Goal: Information Seeking & Learning: Find contact information

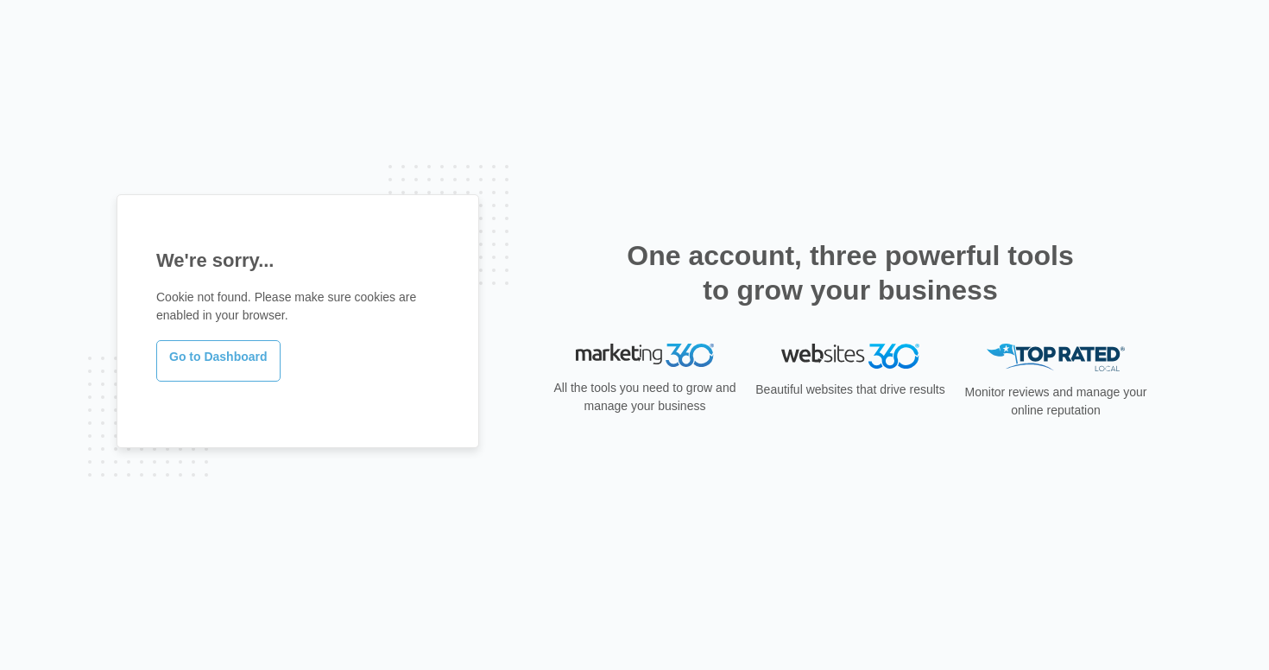
click at [248, 361] on link "Go to Dashboard" at bounding box center [218, 360] width 124 height 41
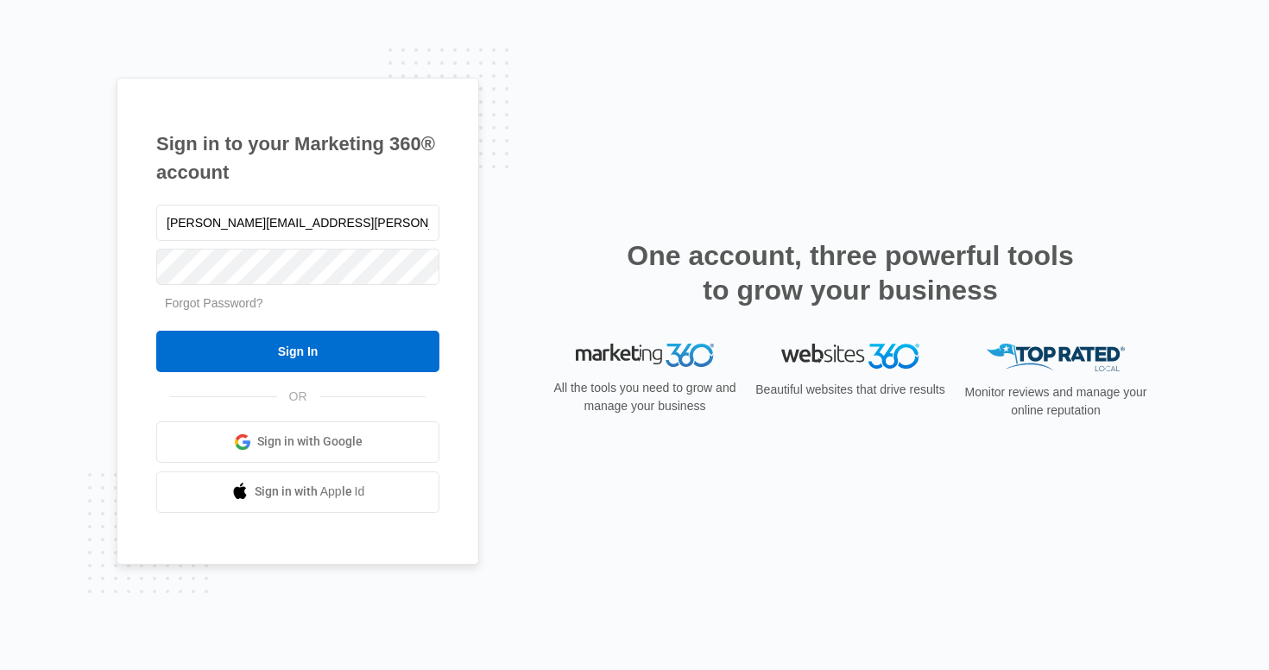
type input "[PERSON_NAME][EMAIL_ADDRESS][PERSON_NAME][DOMAIN_NAME]"
click at [298, 351] on input "Sign In" at bounding box center [297, 351] width 283 height 41
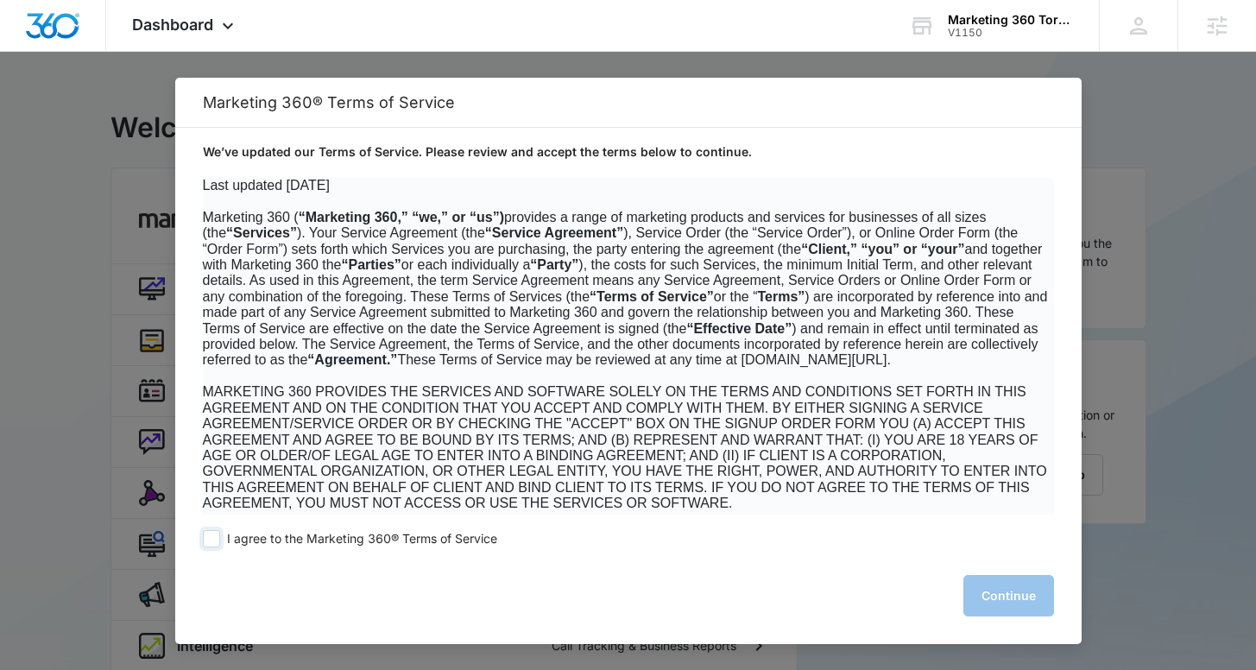
click at [212, 538] on span at bounding box center [211, 538] width 17 height 17
click at [212, 538] on input "I agree to the Marketing 360® Terms of Service" at bounding box center [211, 538] width 17 height 17
checkbox input "true"
click at [1008, 593] on button "Continue" at bounding box center [1009, 595] width 91 height 41
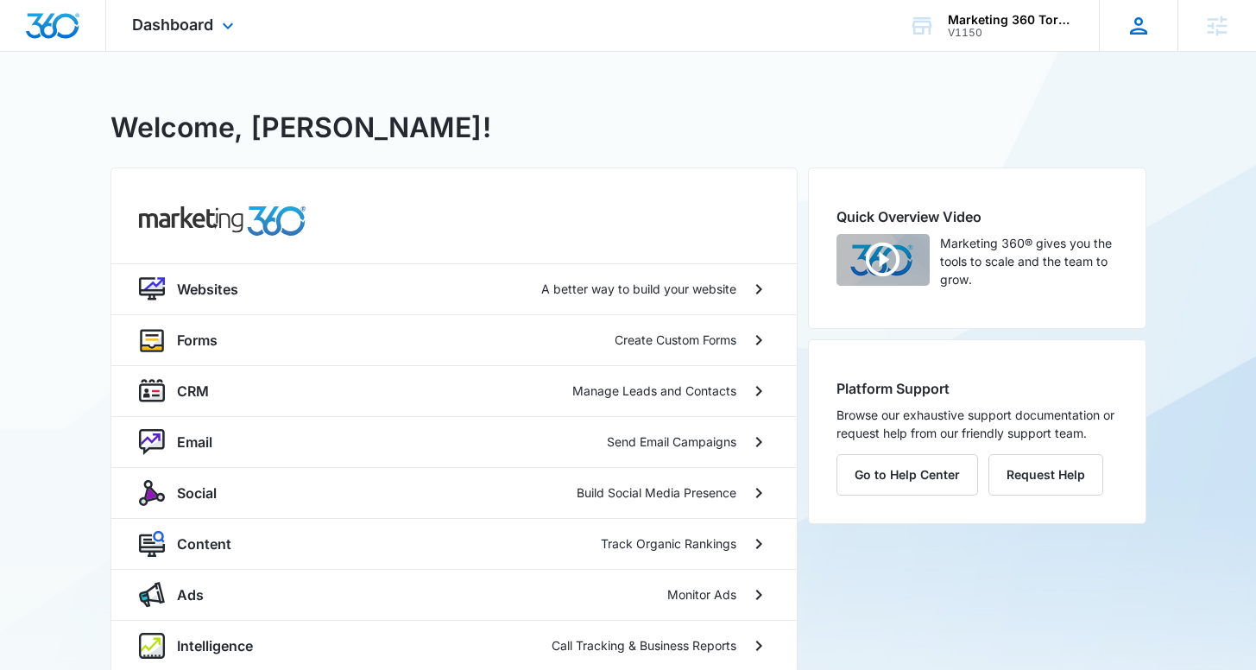
click at [1142, 34] on icon at bounding box center [1138, 25] width 17 height 17
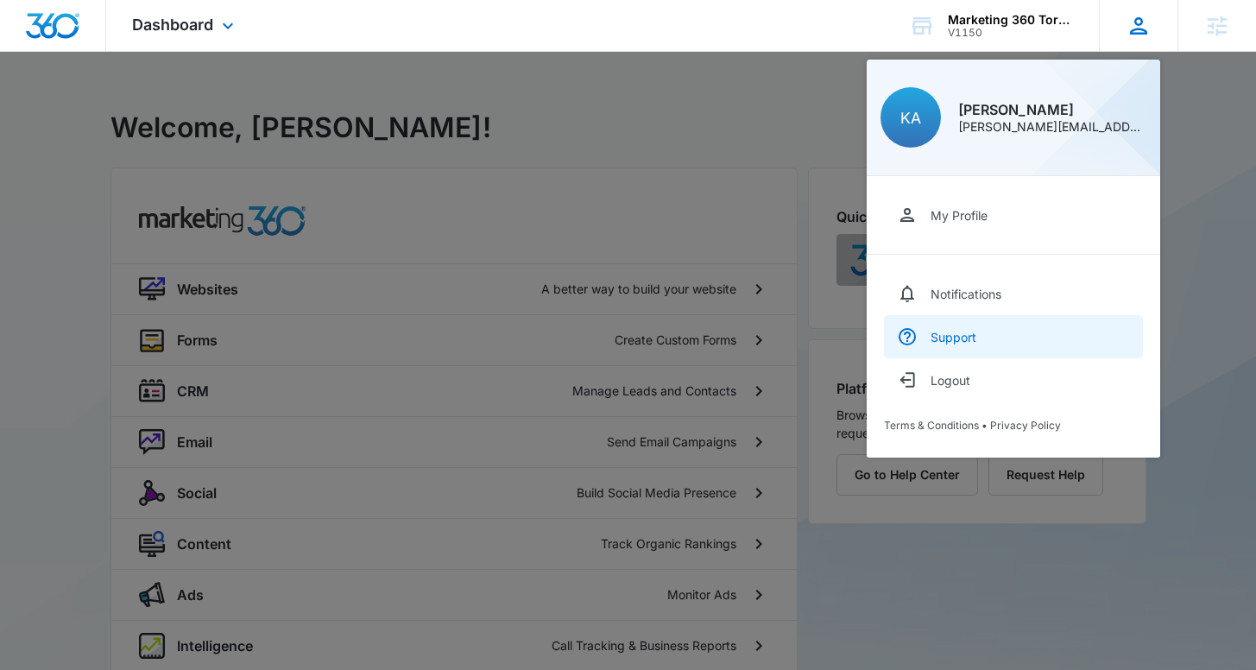
click at [954, 338] on div "Support" at bounding box center [954, 337] width 46 height 15
